Goal: Information Seeking & Learning: Learn about a topic

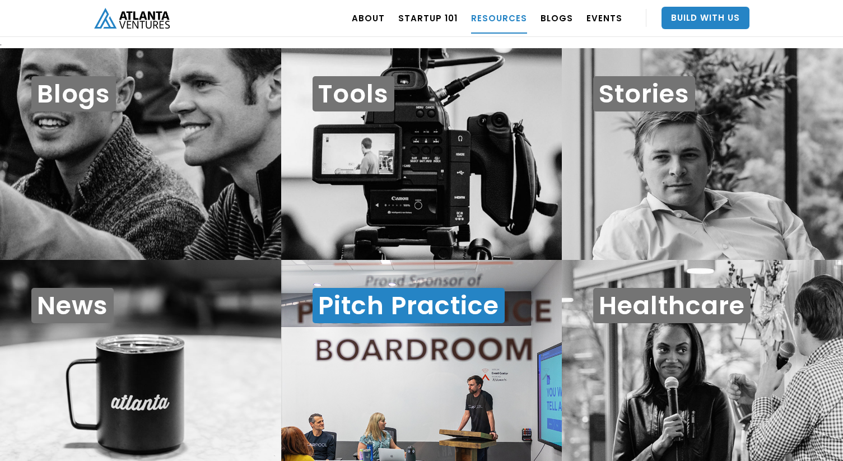
click at [385, 319] on h1 "Pitch Practice" at bounding box center [409, 305] width 192 height 35
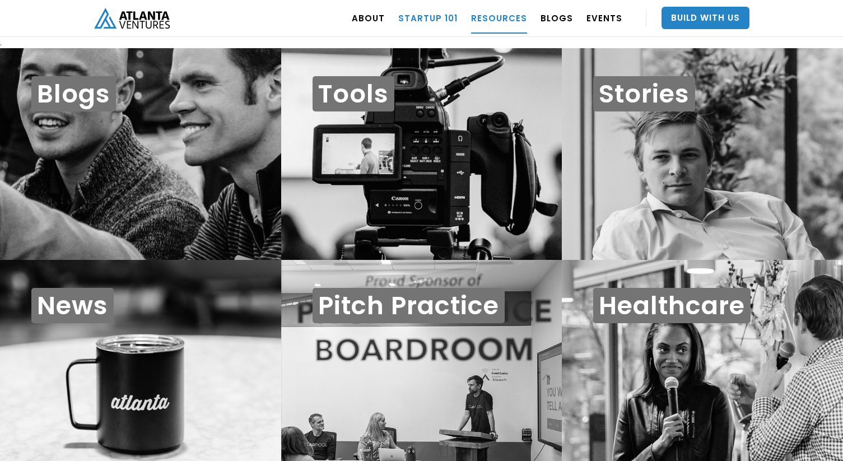
click at [444, 22] on link "Startup 101" at bounding box center [427, 17] width 59 height 31
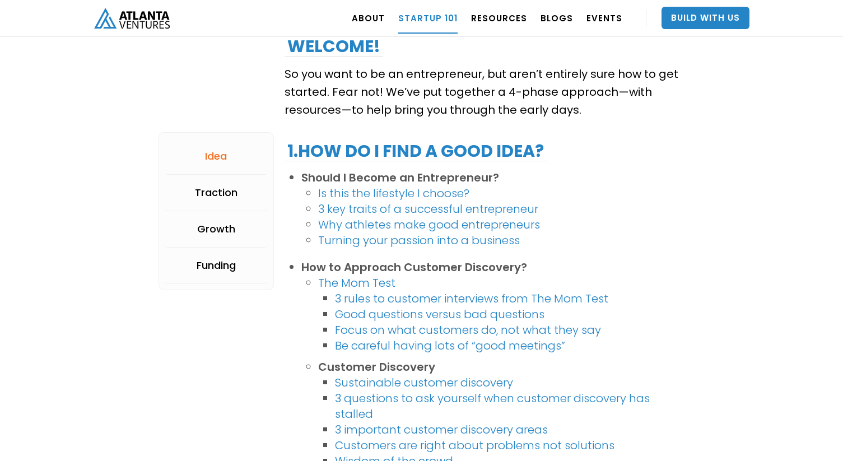
scroll to position [199, 0]
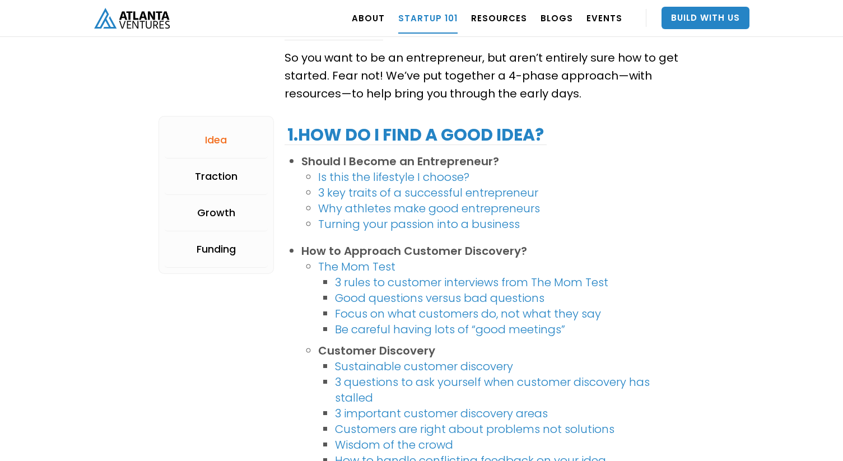
click at [438, 198] on link "3 key traits of a successful entrepreneur" at bounding box center [428, 193] width 220 height 16
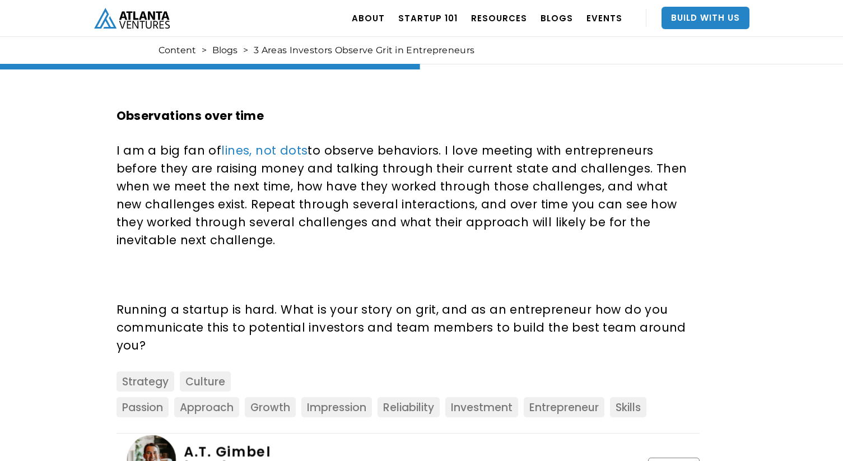
scroll to position [1072, 0]
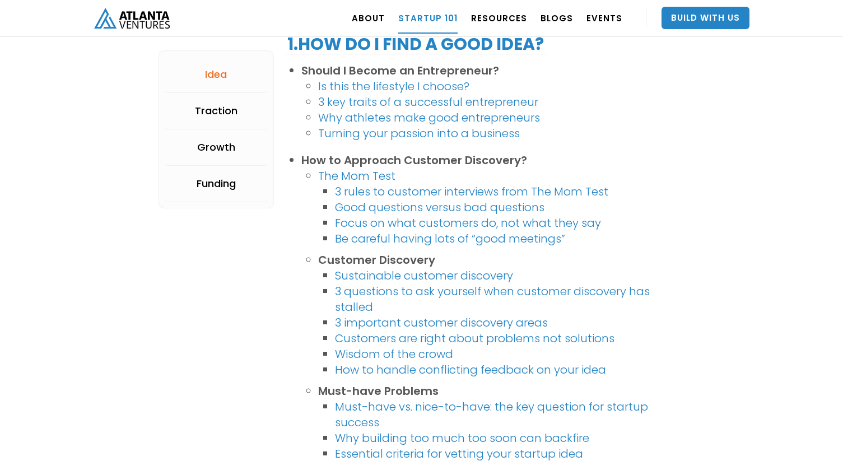
scroll to position [294, 0]
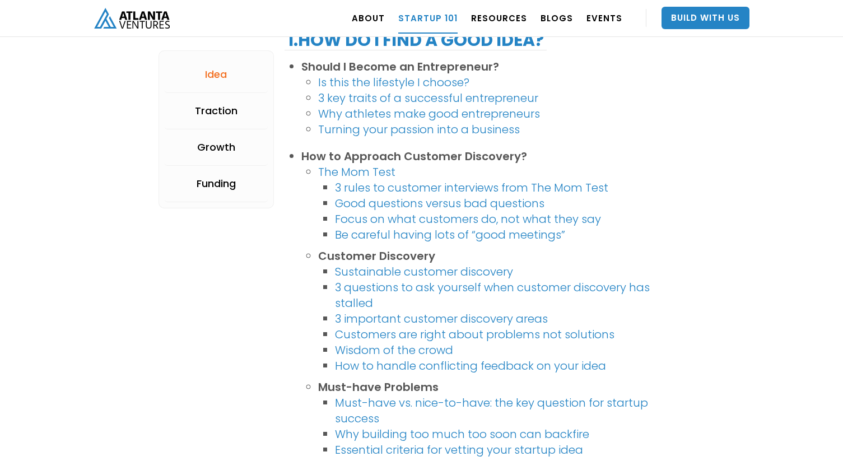
click at [411, 240] on link "Be careful having lots of “good meetings”" at bounding box center [450, 235] width 230 height 16
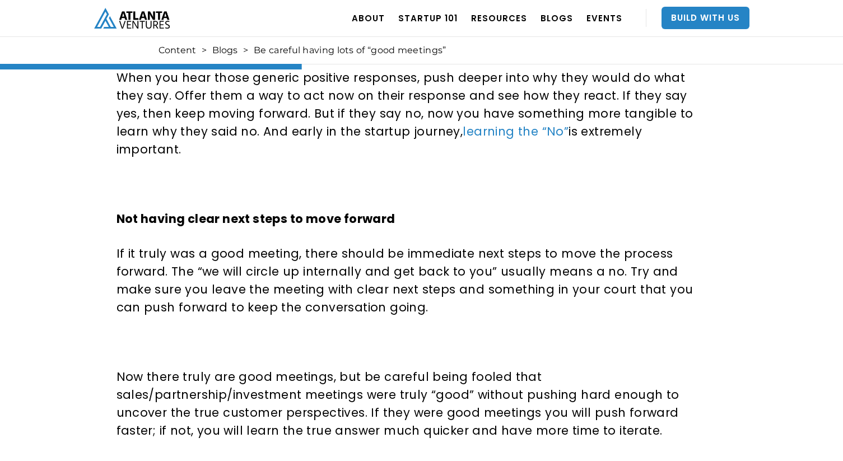
scroll to position [806, 0]
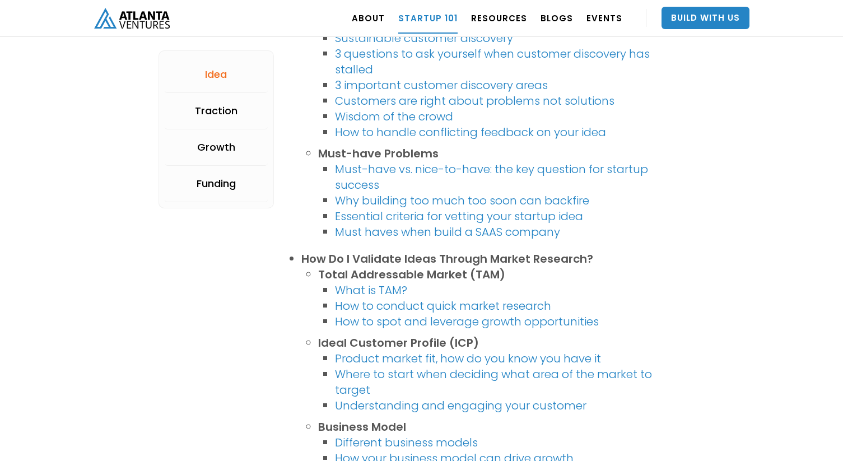
scroll to position [531, 0]
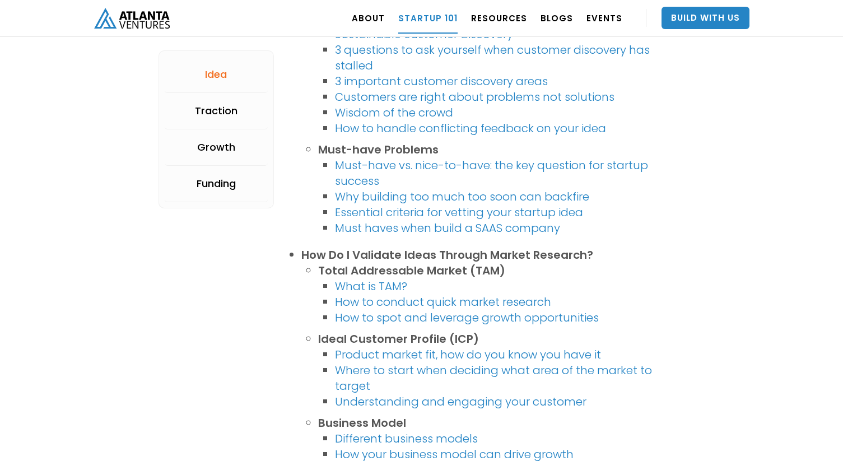
click at [414, 194] on link "Why building too much too soon can backfire" at bounding box center [462, 197] width 254 height 16
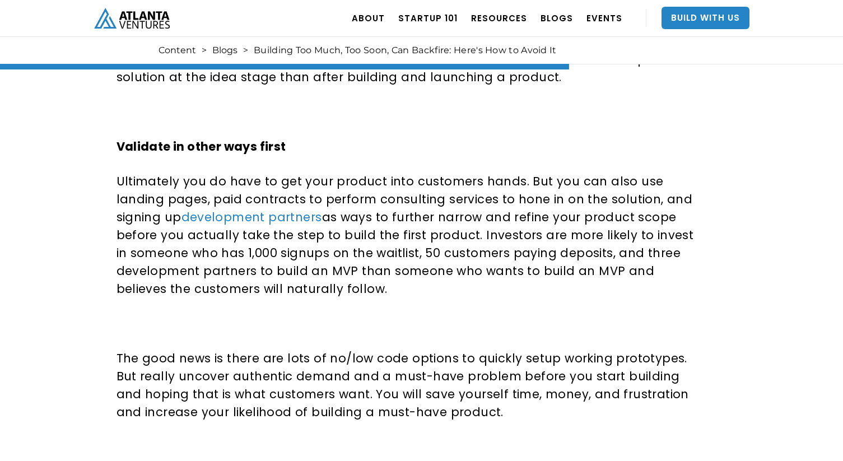
scroll to position [985, 0]
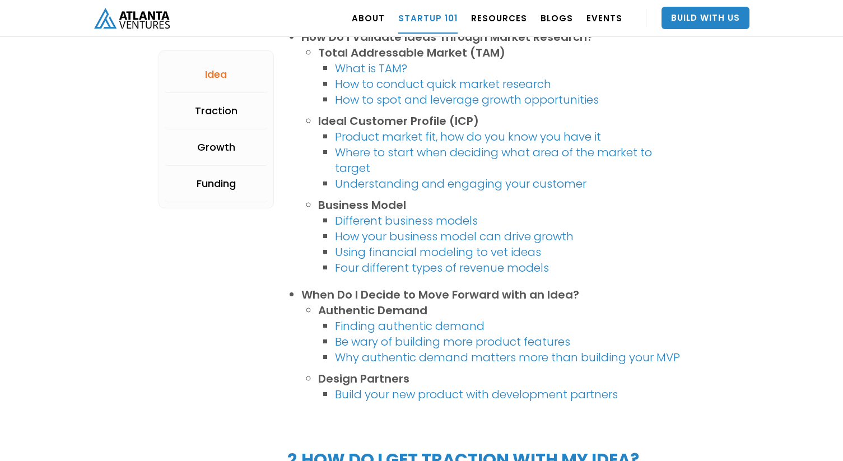
scroll to position [752, 0]
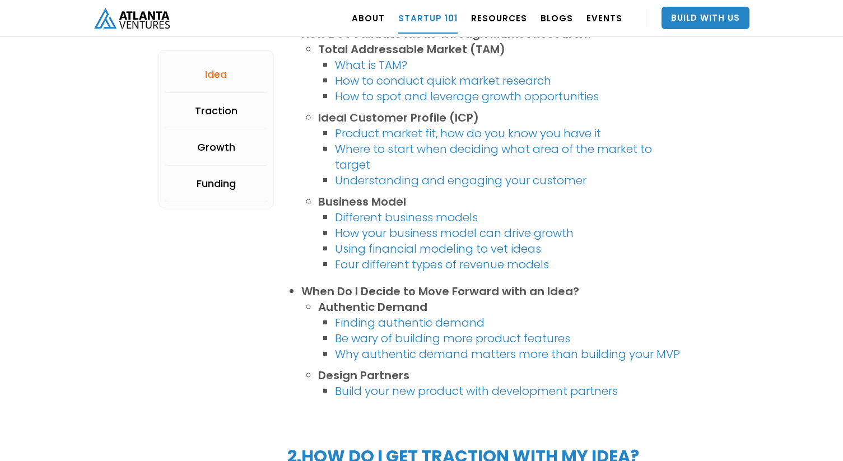
click at [445, 137] on link "Product market fit, how do you know you have it" at bounding box center [468, 134] width 266 height 16
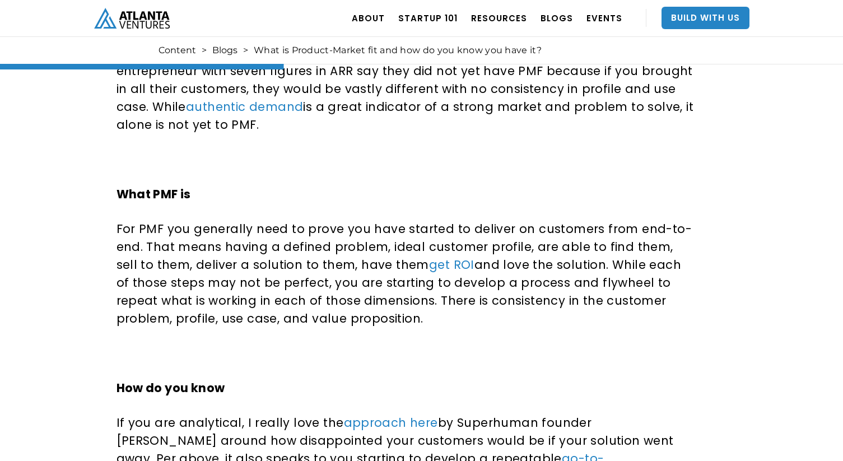
scroll to position [882, 0]
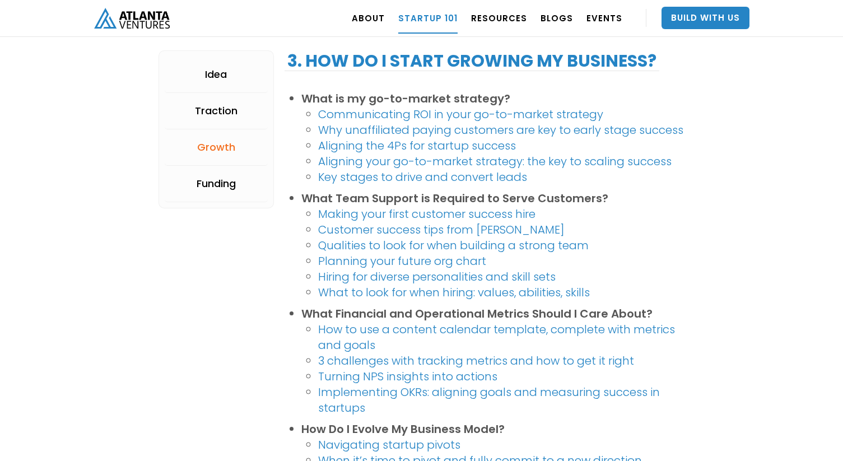
scroll to position [1496, 0]
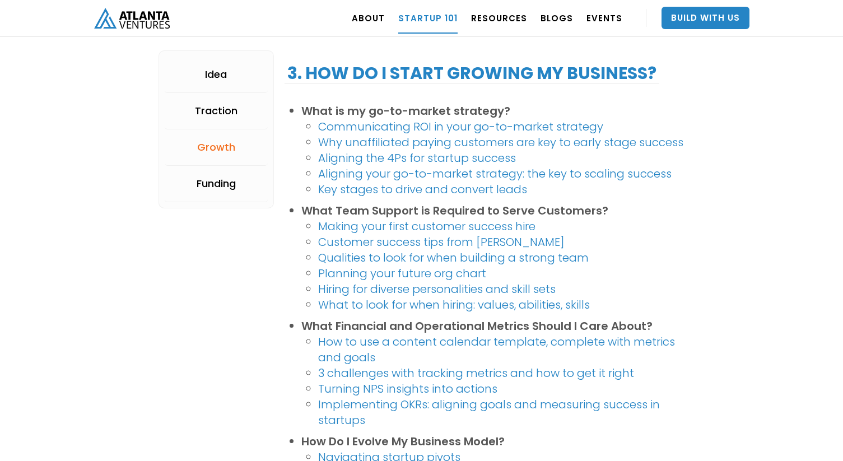
click at [425, 131] on link "Communicating ROI in your go-to-market strategy" at bounding box center [460, 127] width 285 height 16
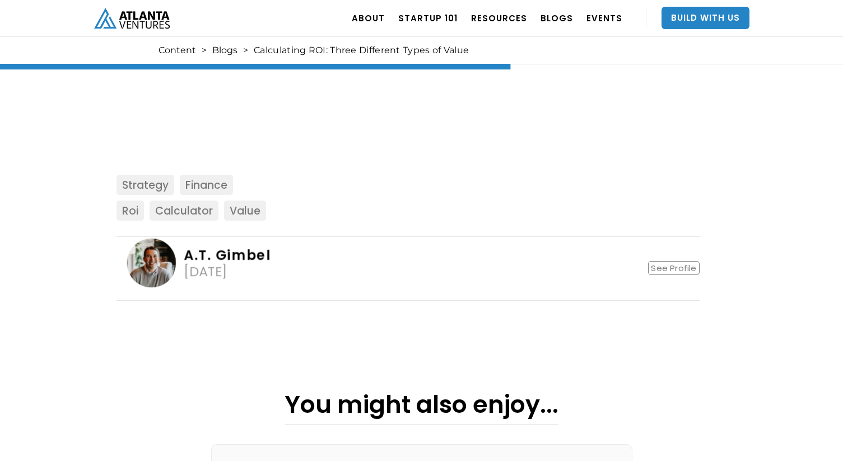
scroll to position [1379, 0]
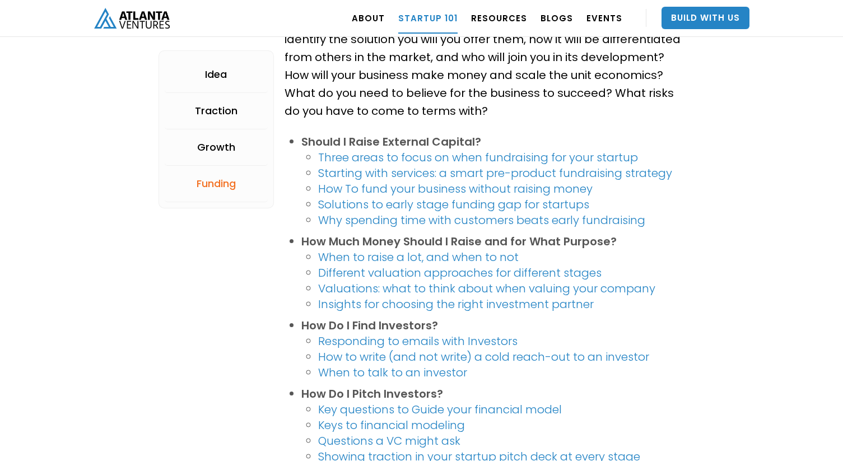
scroll to position [2083, 0]
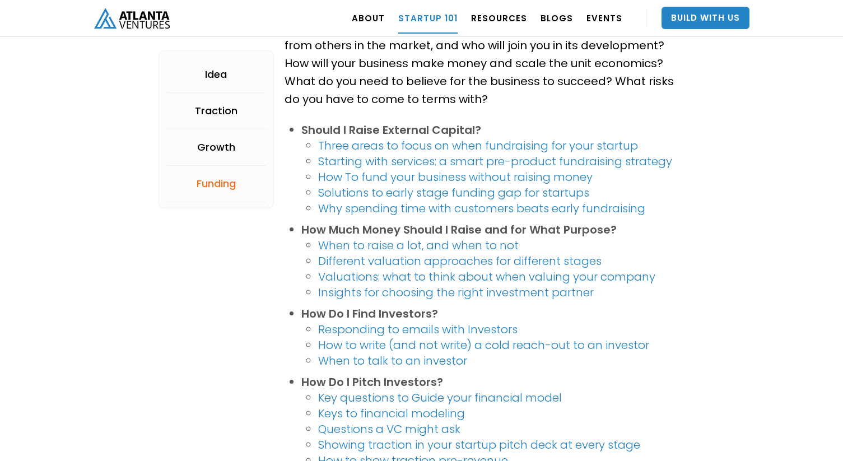
click at [468, 206] on link "Why spending time with customers beats early fundraising" at bounding box center [481, 209] width 327 height 16
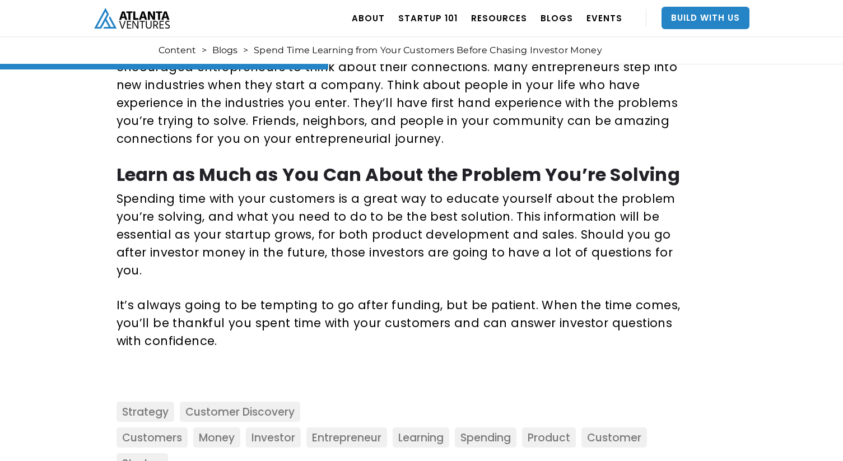
scroll to position [1058, 0]
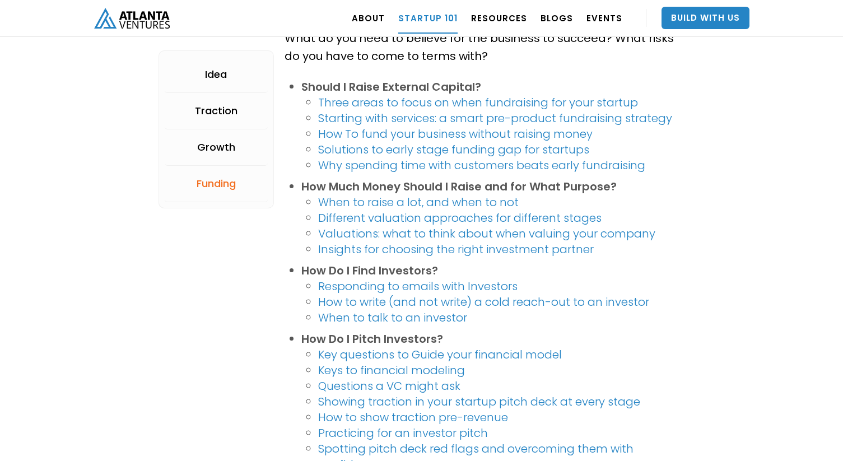
scroll to position [2128, 0]
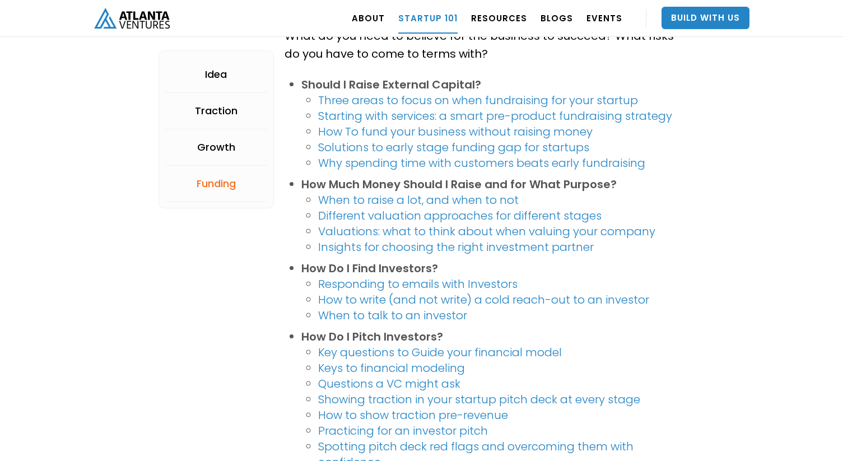
click at [398, 281] on link "Responding to emails with Investors" at bounding box center [417, 284] width 199 height 16
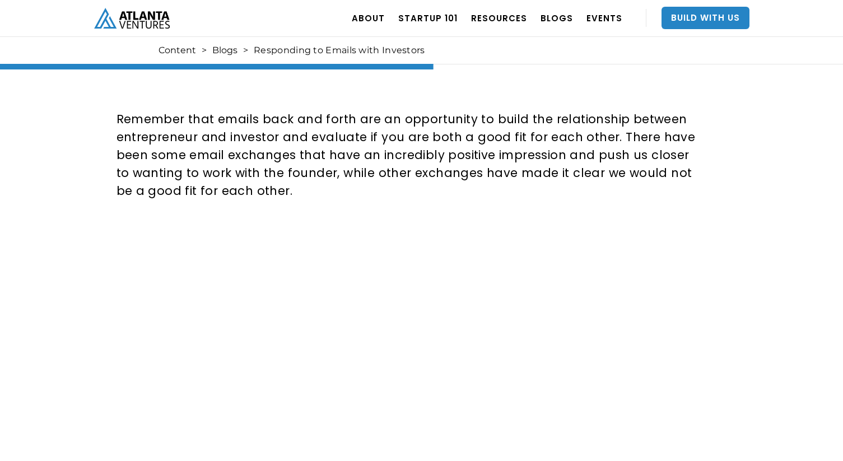
scroll to position [1298, 0]
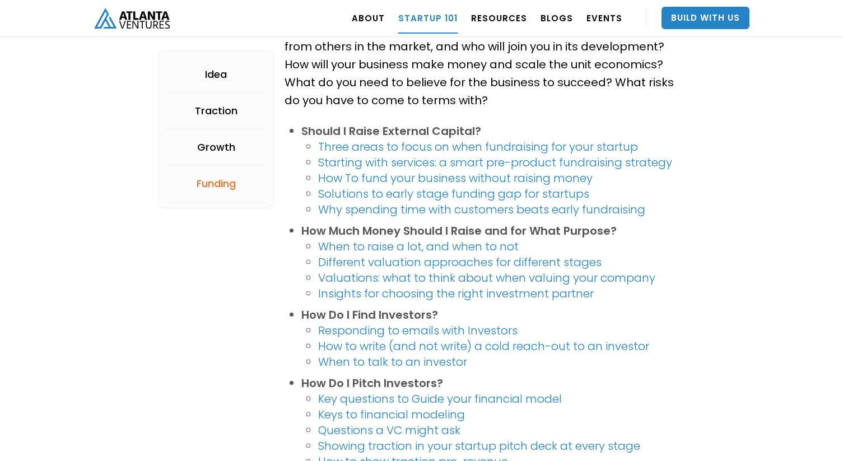
scroll to position [2080, 0]
click at [410, 198] on link "Solutions to early stage funding gap for startups" at bounding box center [453, 195] width 271 height 16
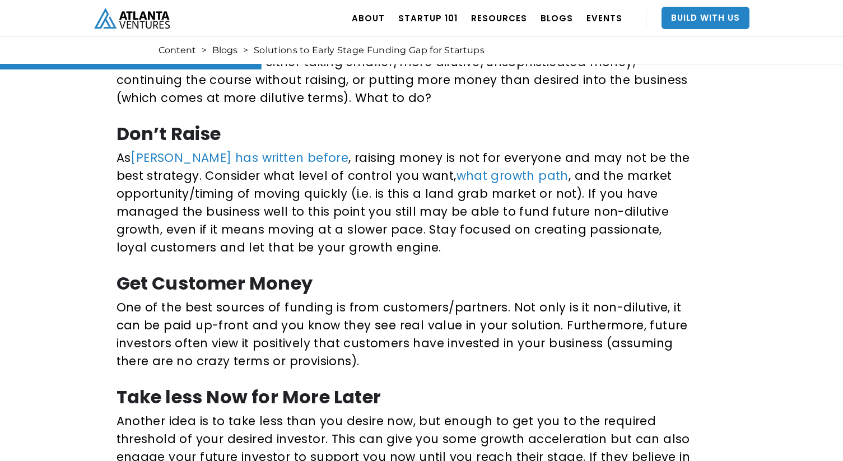
scroll to position [602, 0]
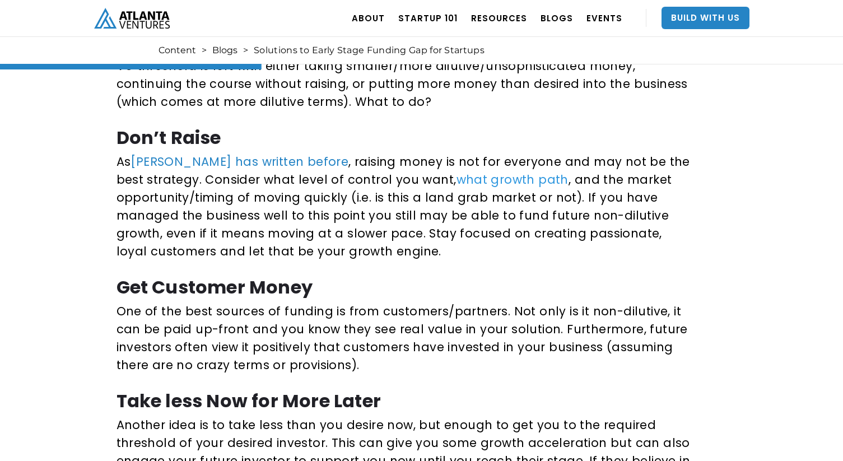
click at [481, 175] on link "what growth path" at bounding box center [513, 179] width 112 height 16
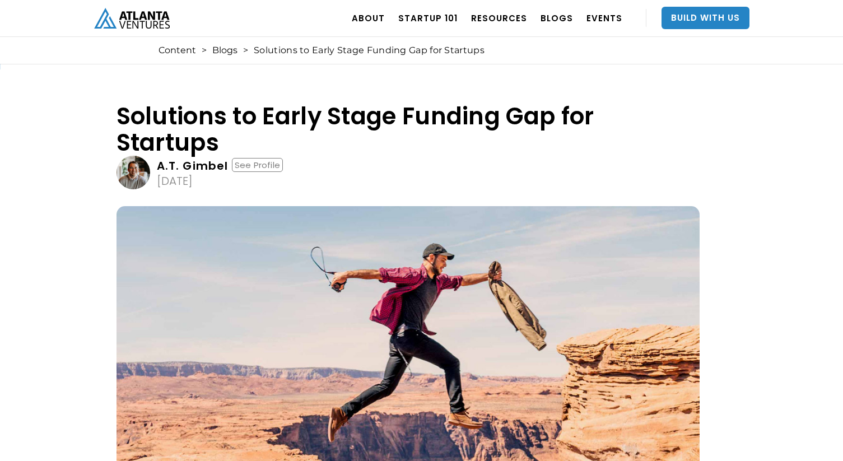
scroll to position [0, 0]
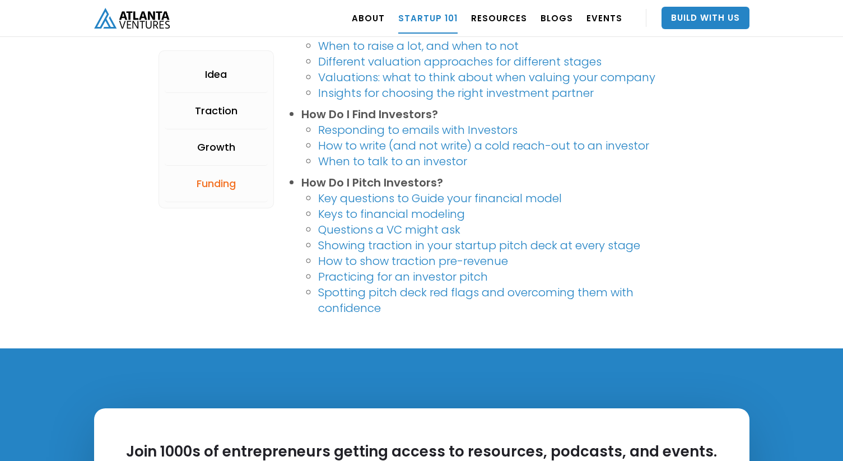
scroll to position [2397, 0]
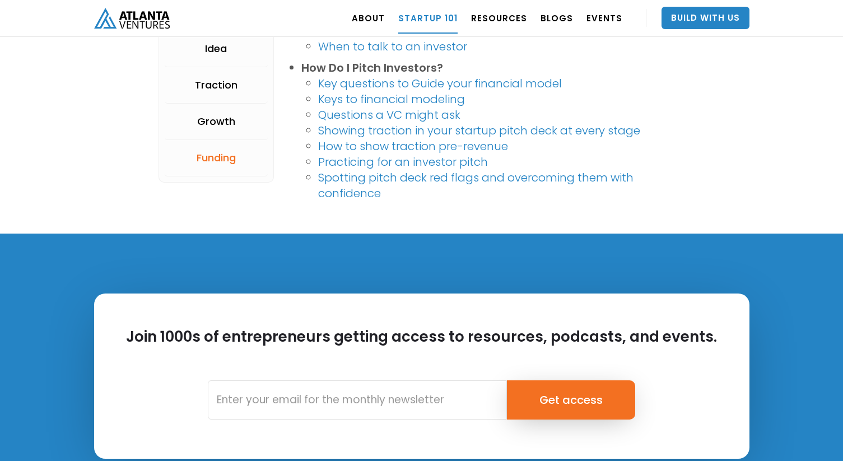
click at [371, 148] on link "How to show traction pre-revenue" at bounding box center [413, 146] width 190 height 16
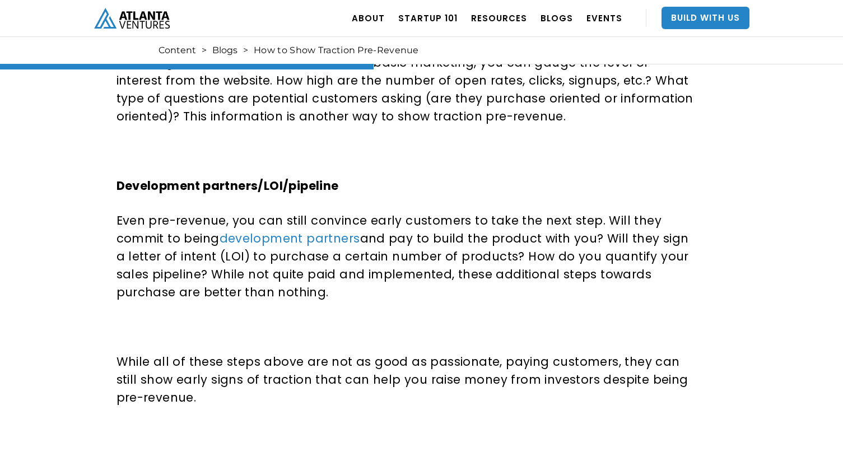
scroll to position [1066, 0]
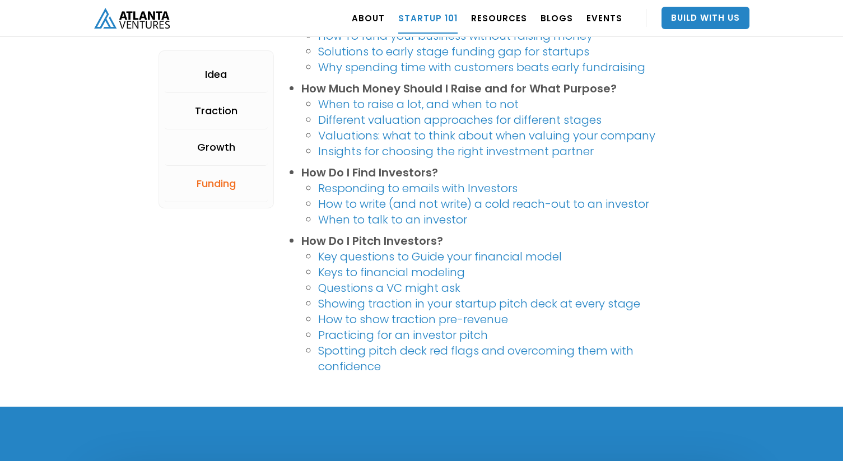
scroll to position [2218, 0]
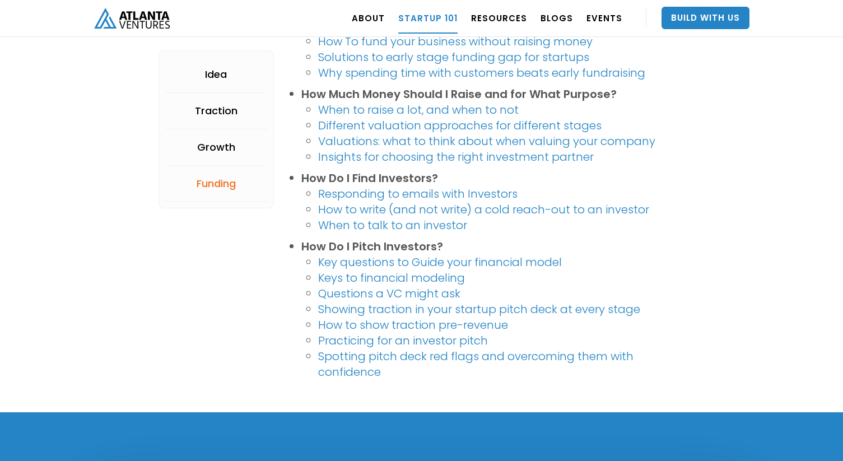
click at [367, 227] on link "When to talk to an investor" at bounding box center [392, 225] width 149 height 16
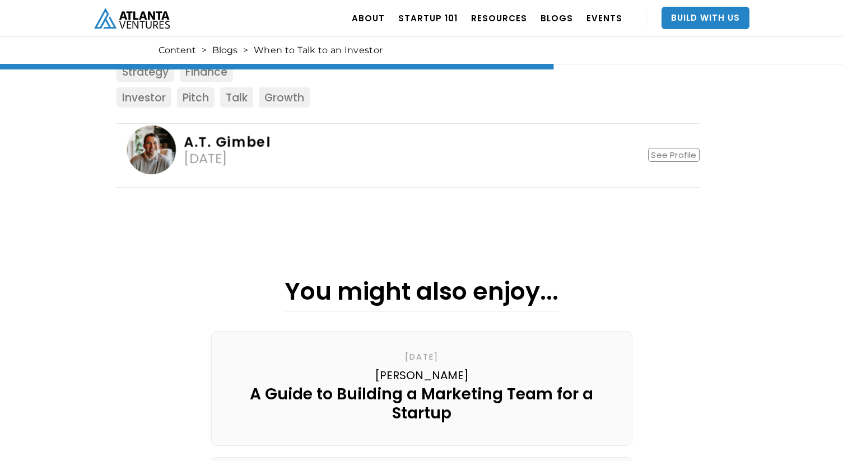
scroll to position [1655, 0]
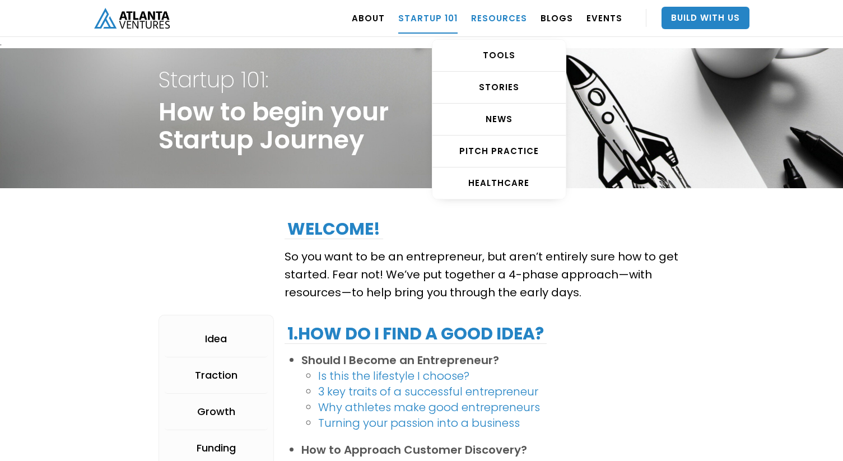
click at [506, 16] on link "RESOURCES" at bounding box center [499, 17] width 56 height 31
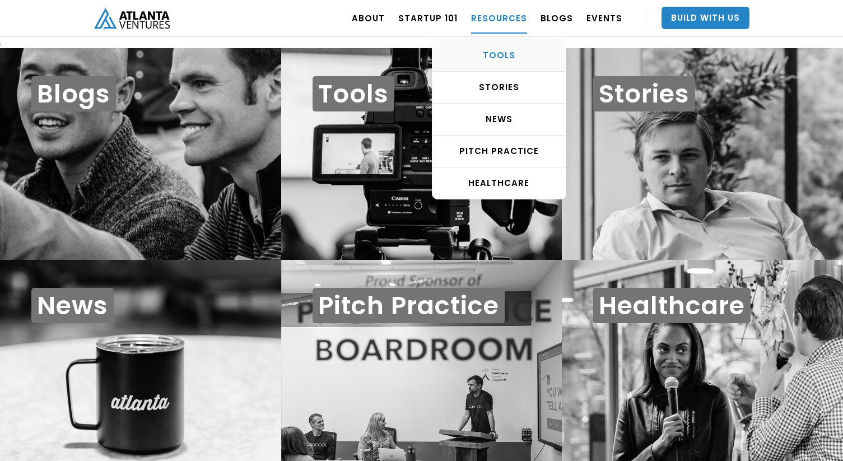
click at [502, 53] on div "TOOLS" at bounding box center [499, 55] width 133 height 11
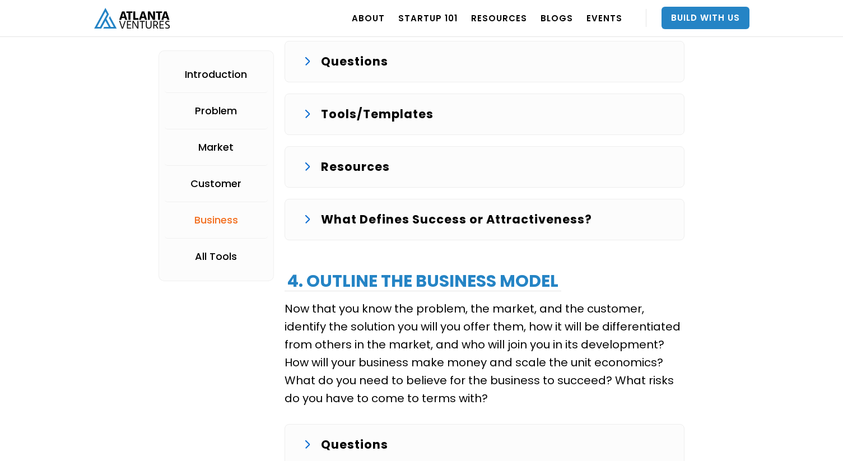
scroll to position [2240, 0]
